Goal: Information Seeking & Learning: Learn about a topic

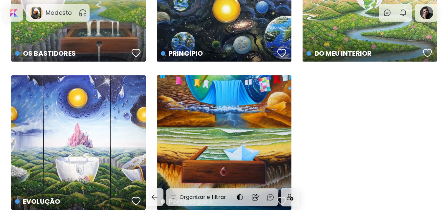
scroll to position [1618, 0]
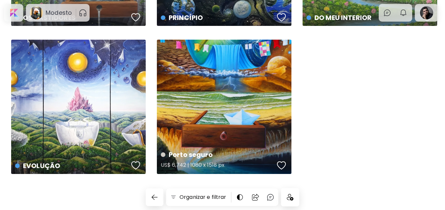
click at [238, 124] on div "Porto seguro US$ 6,742 | 1080 x 1518 px" at bounding box center [224, 107] width 135 height 135
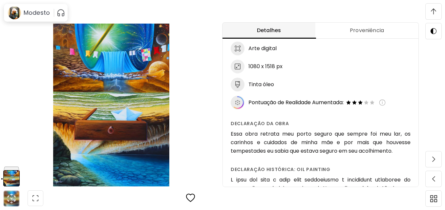
scroll to position [427, 0]
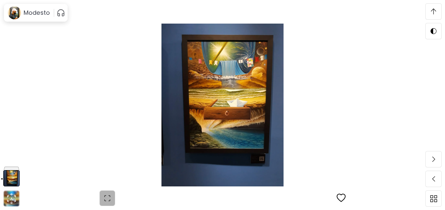
click at [114, 193] on span "button" at bounding box center [107, 199] width 14 height 14
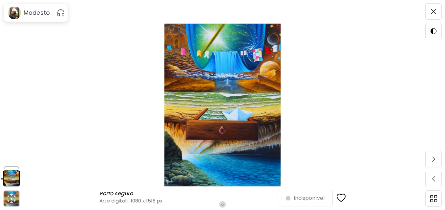
click at [382, 53] on img at bounding box center [223, 105] width 390 height 163
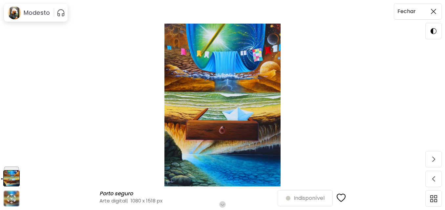
drag, startPoint x: 436, startPoint y: 2, endPoint x: 434, endPoint y: 10, distance: 8.0
click at [436, 4] on div "Porto seguro Porto seguro Arte digital | 1080 x 1518 px Role para mais Indispon…" at bounding box center [222, 105] width 445 height 210
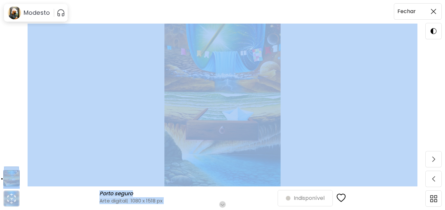
click at [433, 12] on img at bounding box center [433, 11] width 5 height 5
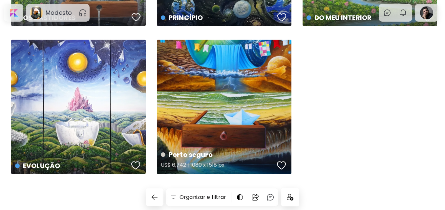
click at [209, 99] on div "Porto seguro US$ 6,742 | 1080 x 1518 px" at bounding box center [224, 107] width 135 height 135
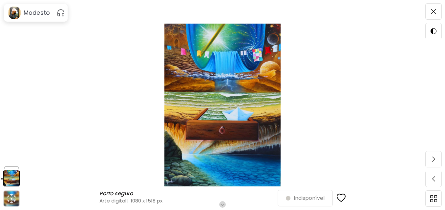
click at [156, 206] on div "Porto seguro Porto seguro Arte digital | 1080 x 1518 px" at bounding box center [188, 199] width 178 height 16
drag, startPoint x: 160, startPoint y: 201, endPoint x: 134, endPoint y: 201, distance: 26.3
click at [134, 201] on h4 "Arte digital | 1080 x 1518 px" at bounding box center [188, 201] width 178 height 7
copy h4 "1080 x 1518 px"
click at [8, 198] on icon "animation" at bounding box center [9, 197] width 2 height 3
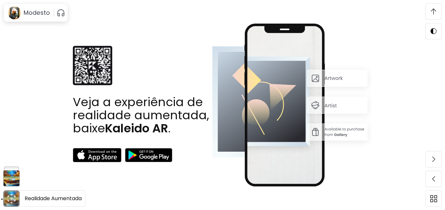
scroll to position [233, 0]
click at [430, 10] on span at bounding box center [434, 12] width 14 height 14
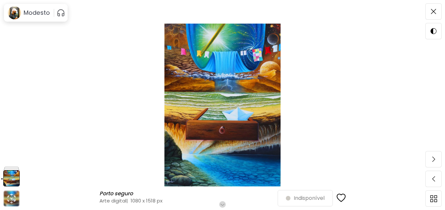
click at [176, 105] on img at bounding box center [223, 105] width 390 height 163
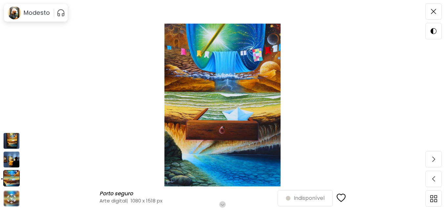
click at [14, 157] on img at bounding box center [11, 160] width 16 height 16
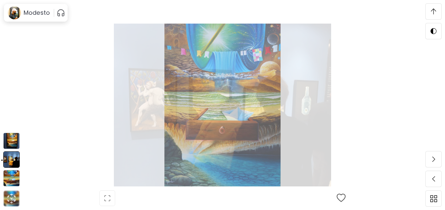
scroll to position [233, 0]
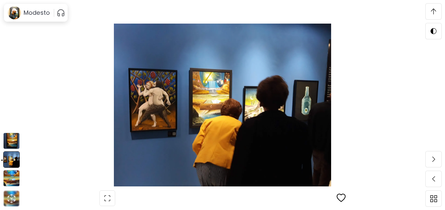
click at [8, 136] on img at bounding box center [11, 141] width 16 height 16
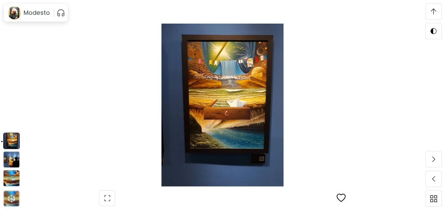
click at [10, 155] on img at bounding box center [11, 160] width 16 height 16
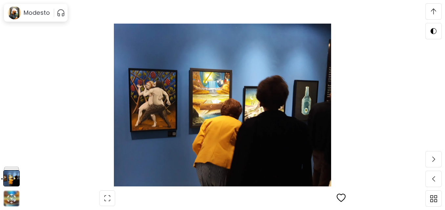
click at [54, 154] on img at bounding box center [223, 105] width 390 height 163
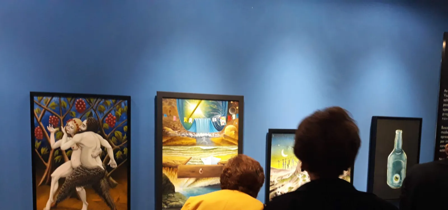
click at [384, 56] on img at bounding box center [224, 168] width 448 height 336
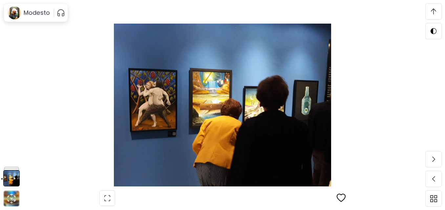
click at [433, 12] on img at bounding box center [433, 12] width 5 height 6
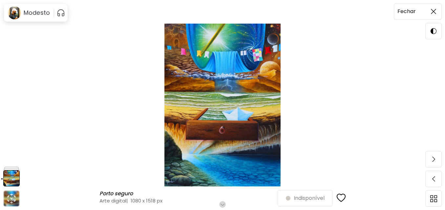
click at [435, 12] on img at bounding box center [433, 11] width 5 height 5
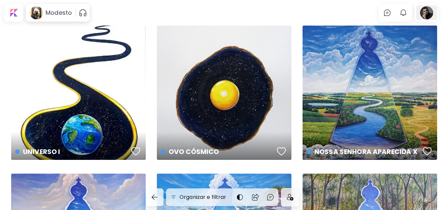
click at [426, 10] on div at bounding box center [426, 12] width 21 height 15
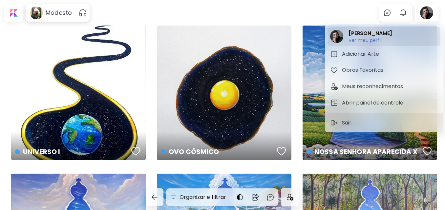
click at [392, 31] on h2 "[PERSON_NAME]" at bounding box center [371, 34] width 44 height 8
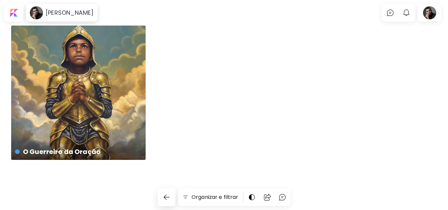
click at [266, 51] on div "O Guerreiro da Oração US$ 2,430 | 80 x 100 cm" at bounding box center [224, 100] width 426 height 148
click at [173, 196] on button "button" at bounding box center [167, 198] width 18 height 18
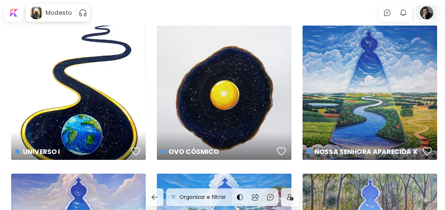
click at [433, 12] on div at bounding box center [426, 12] width 21 height 15
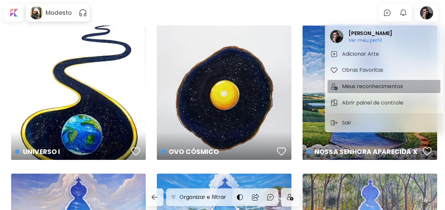
click at [394, 86] on h5 "Meus reconhecimentos" at bounding box center [373, 87] width 63 height 8
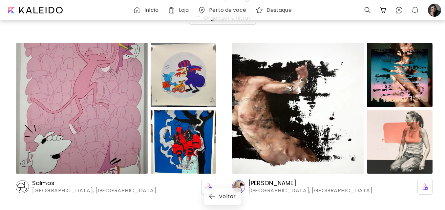
scroll to position [45, 0]
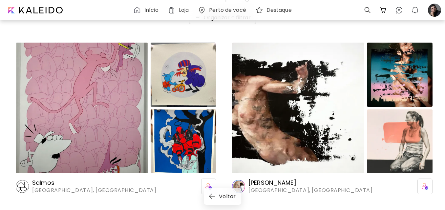
click at [106, 188] on div "Salmos [GEOGRAPHIC_DATA], [GEOGRAPHIC_DATA]" at bounding box center [116, 187] width 201 height 16
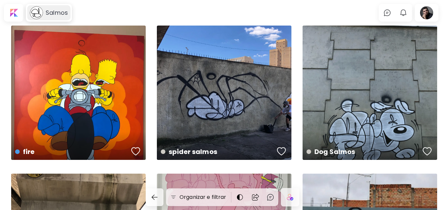
click at [46, 12] on h6 "Salmos" at bounding box center [57, 13] width 22 height 8
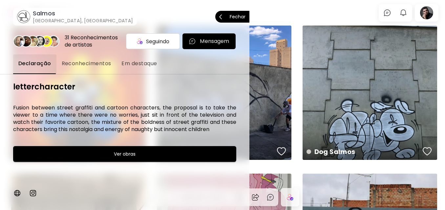
click at [240, 13] on span "Fechar" at bounding box center [232, 17] width 26 height 14
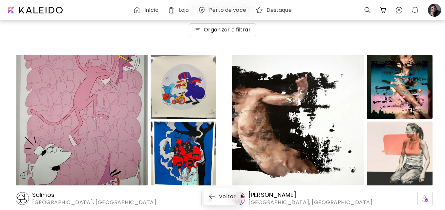
scroll to position [45, 0]
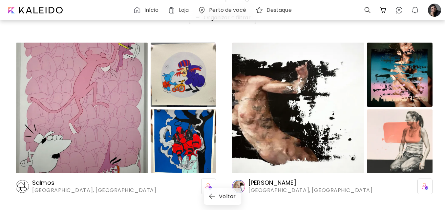
click at [276, 187] on h6 "[PERSON_NAME]" at bounding box center [310, 183] width 124 height 8
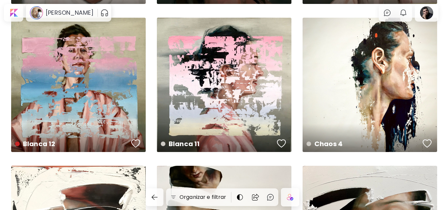
scroll to position [1772, 0]
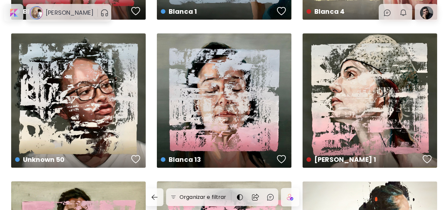
click at [358, 138] on div "[PERSON_NAME] 1 50 x 50 cm" at bounding box center [370, 100] width 135 height 135
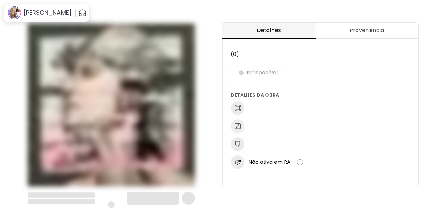
scroll to position [1, 0]
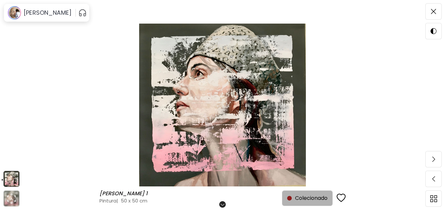
click at [300, 198] on span "Colecionado" at bounding box center [307, 199] width 40 height 8
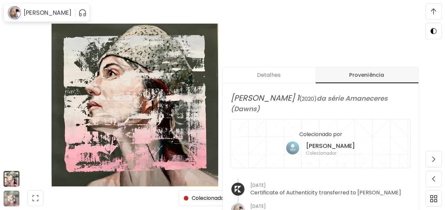
scroll to position [210, 0]
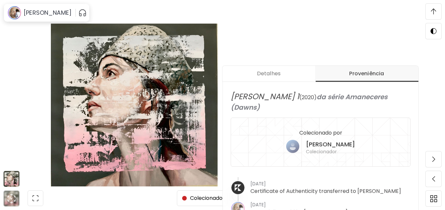
click at [339, 141] on h5 "[PERSON_NAME]" at bounding box center [330, 145] width 49 height 8
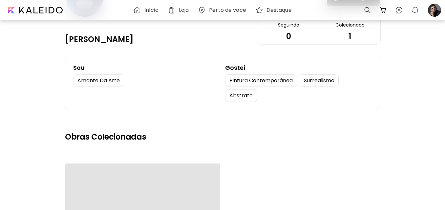
scroll to position [197, 0]
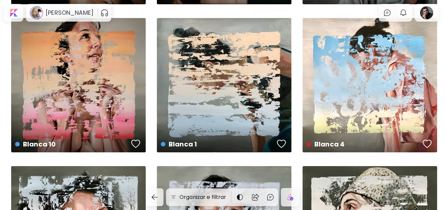
scroll to position [1641, 0]
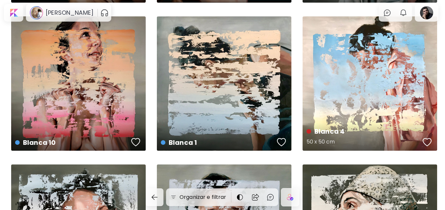
click at [359, 87] on div "Blanca 4 50 x 50 cm" at bounding box center [370, 83] width 135 height 135
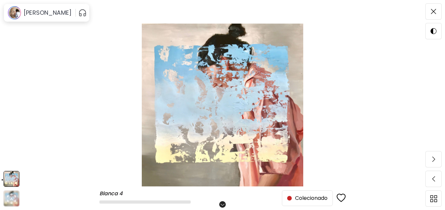
click at [290, 198] on div "button" at bounding box center [289, 198] width 5 height 5
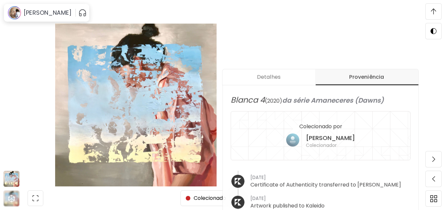
scroll to position [210, 0]
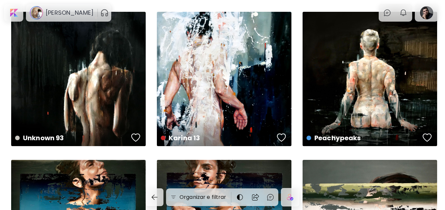
scroll to position [1345, 0]
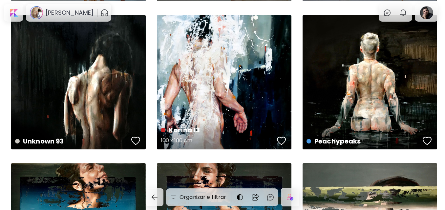
click at [197, 120] on div "Karina 13 100 x 100 cm" at bounding box center [224, 82] width 135 height 135
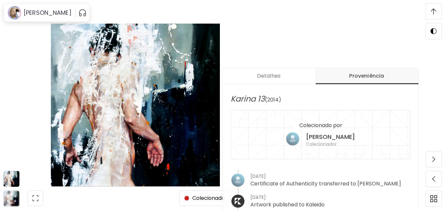
scroll to position [210, 0]
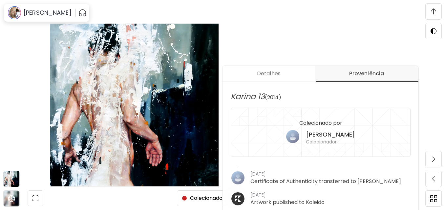
click at [319, 141] on h6 "Colecionador" at bounding box center [330, 142] width 49 height 7
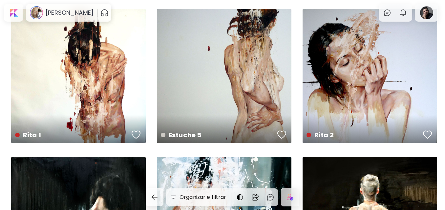
scroll to position [1181, 0]
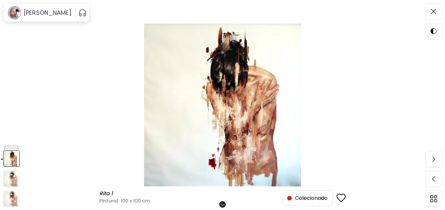
click at [290, 196] on span "Colecionado" at bounding box center [307, 199] width 40 height 8
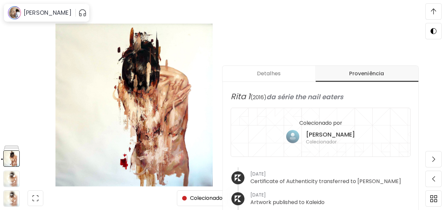
scroll to position [210, 0]
click at [338, 142] on h6 "Colecionador" at bounding box center [330, 142] width 49 height 7
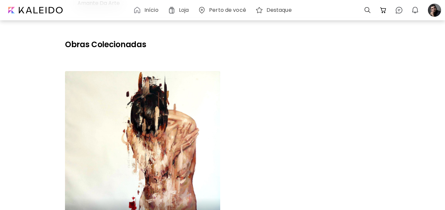
scroll to position [164, 0]
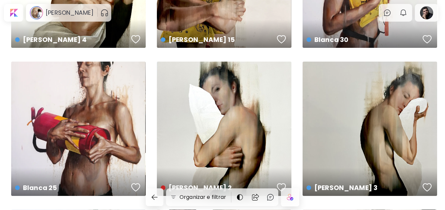
scroll to position [558, 0]
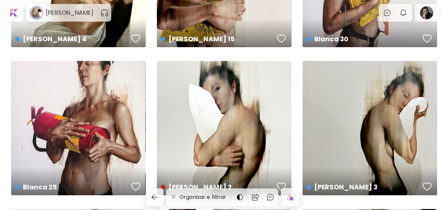
click at [227, 103] on div "[PERSON_NAME] 2 114 x 145 cm" at bounding box center [224, 128] width 135 height 135
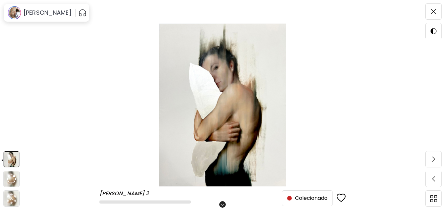
click at [303, 201] on span "Colecionado" at bounding box center [307, 199] width 40 height 8
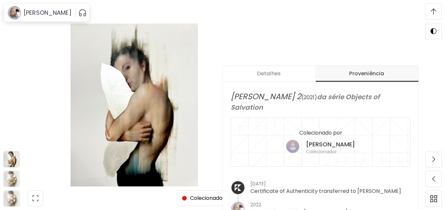
scroll to position [210, 0]
click at [325, 149] on h6 "Colecionador" at bounding box center [330, 152] width 49 height 7
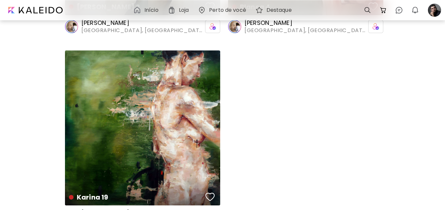
scroll to position [328, 0]
